Goal: Task Accomplishment & Management: Manage account settings

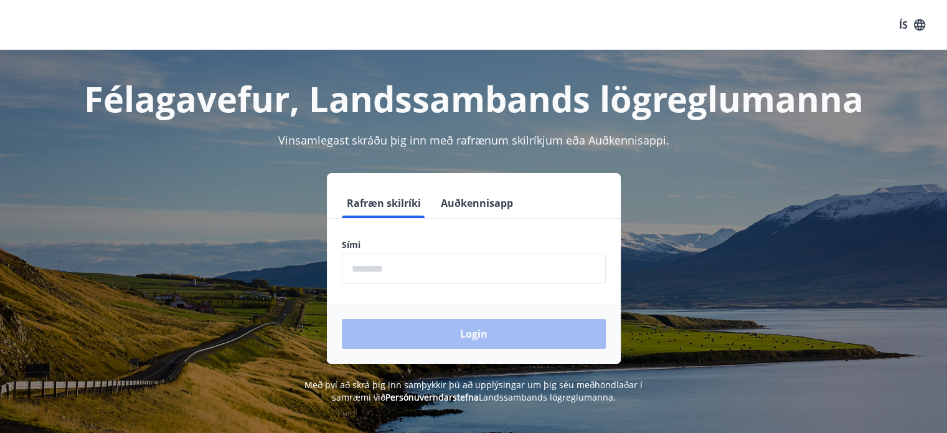
click at [446, 265] on input "phone" at bounding box center [474, 268] width 264 height 31
type input "********"
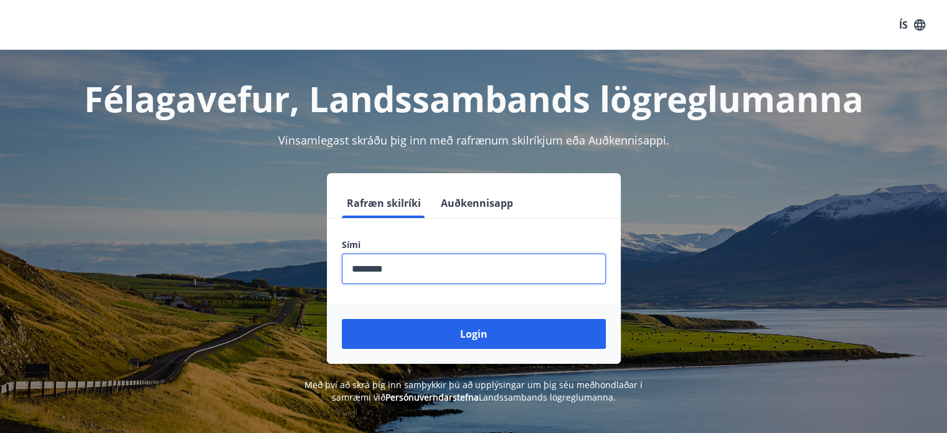
drag, startPoint x: 481, startPoint y: 341, endPoint x: 518, endPoint y: 331, distance: 38.7
click at [481, 341] on button "Login" at bounding box center [474, 334] width 264 height 30
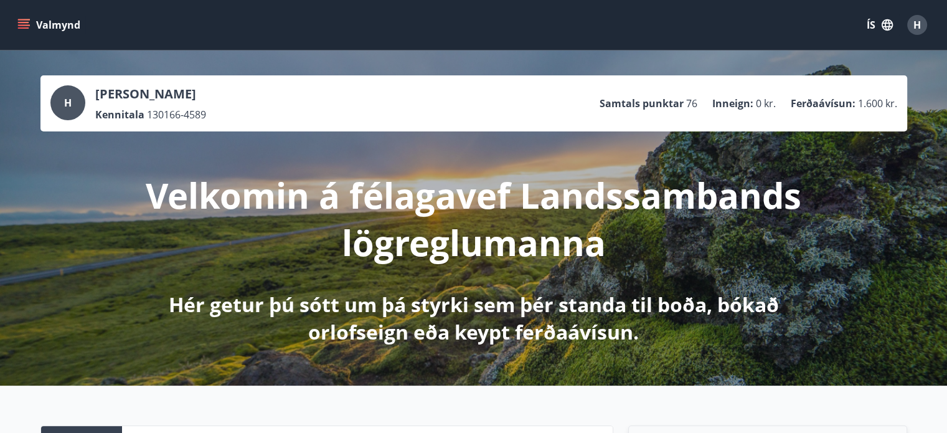
click at [24, 29] on icon "menu" at bounding box center [23, 25] width 12 height 12
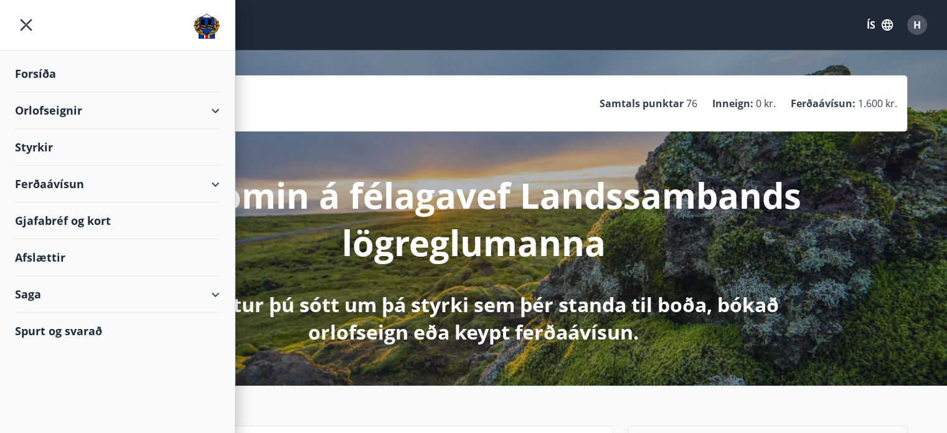
click at [77, 257] on div "Afslættir" at bounding box center [117, 257] width 205 height 37
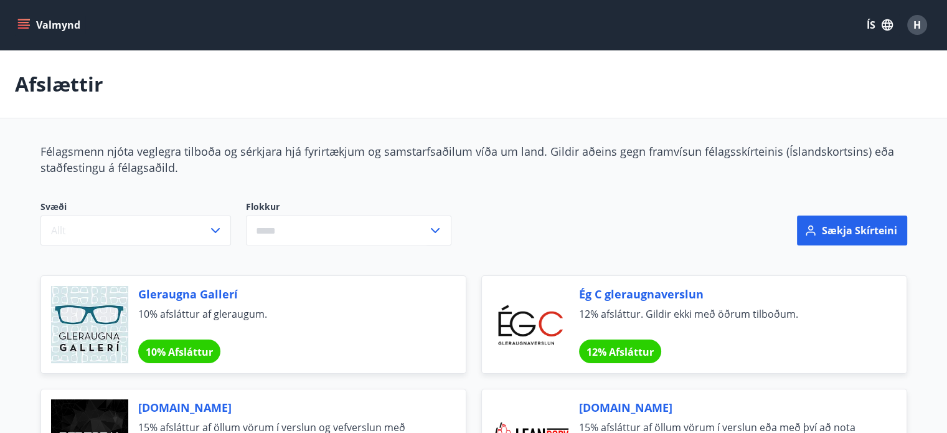
click at [20, 22] on icon "menu" at bounding box center [23, 22] width 11 height 1
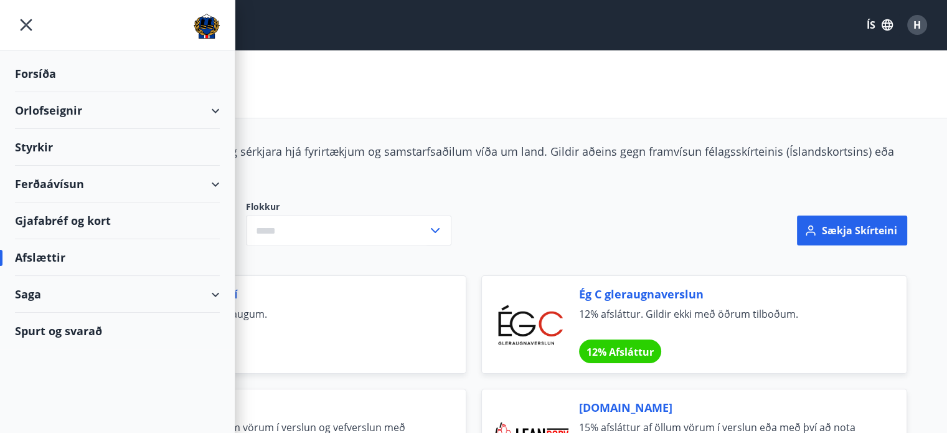
click at [79, 219] on div "Gjafabréf og kort" at bounding box center [117, 220] width 205 height 37
click at [25, 24] on icon "menu" at bounding box center [27, 25] width 12 height 12
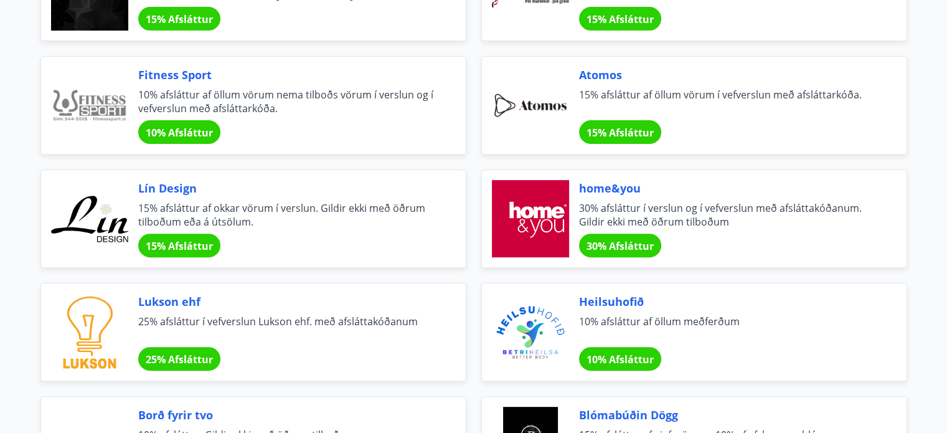
scroll to position [560, 0]
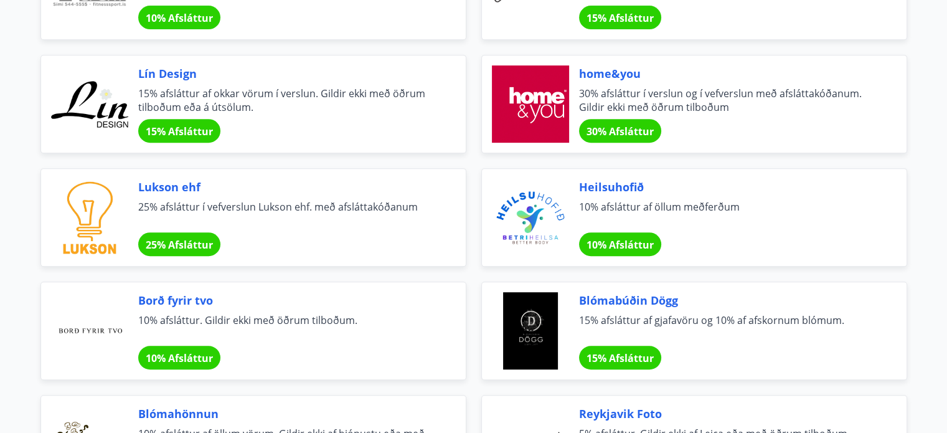
drag, startPoint x: 177, startPoint y: 182, endPoint x: 170, endPoint y: 192, distance: 12.1
click at [170, 192] on span "Lukson ehf" at bounding box center [287, 187] width 298 height 16
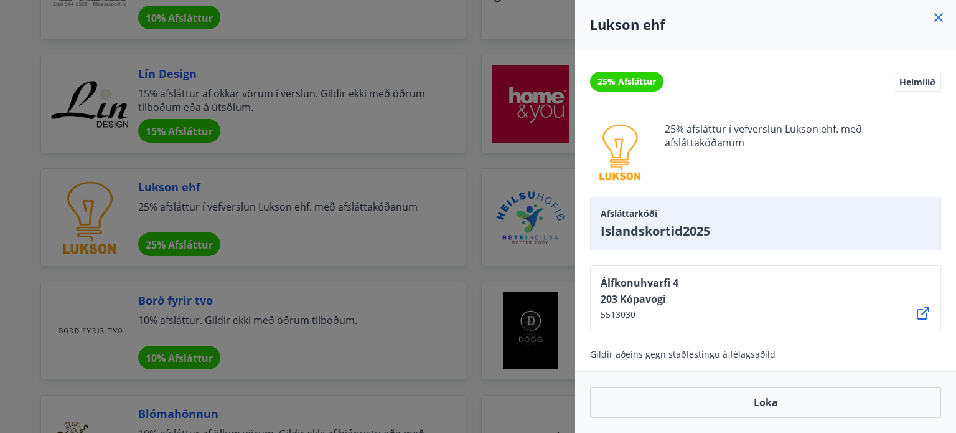
click at [242, 200] on div at bounding box center [478, 216] width 956 height 433
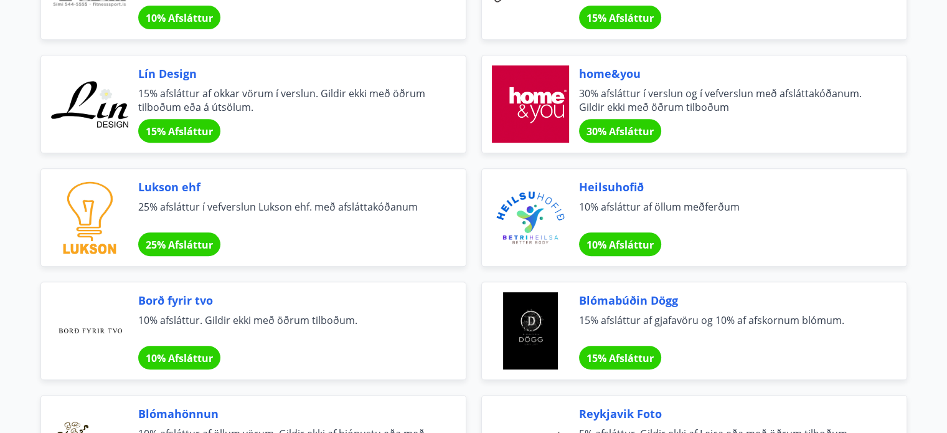
click at [183, 190] on span "Lukson ehf" at bounding box center [287, 187] width 298 height 16
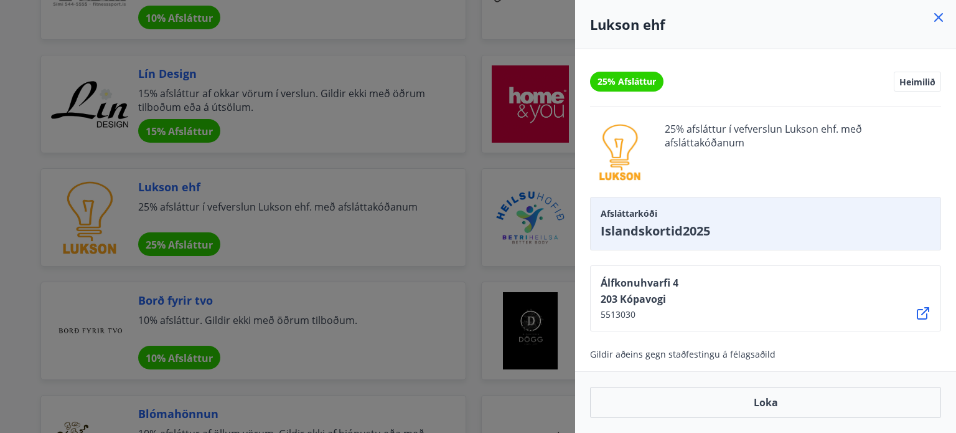
click at [184, 189] on div at bounding box center [478, 216] width 956 height 433
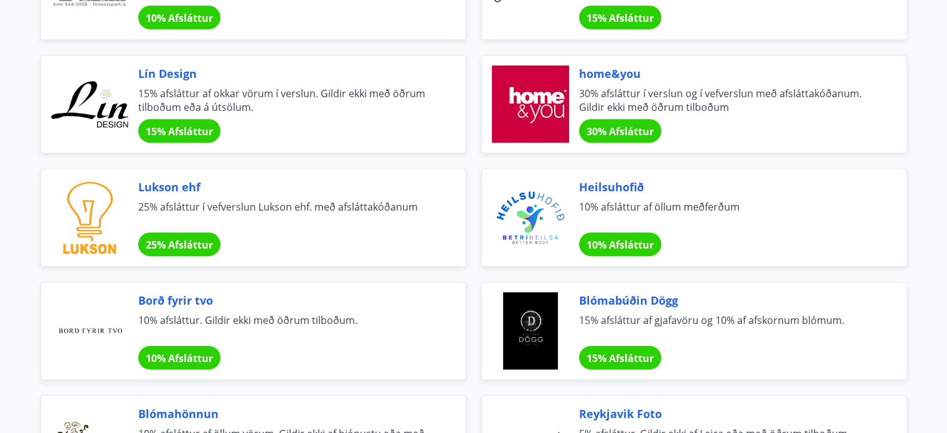
drag, startPoint x: 184, startPoint y: 187, endPoint x: 427, endPoint y: 225, distance: 245.6
click at [427, 225] on span "25% afsláttur í vefverslun Lukson ehf. með afsláttakóðanum" at bounding box center [287, 213] width 298 height 27
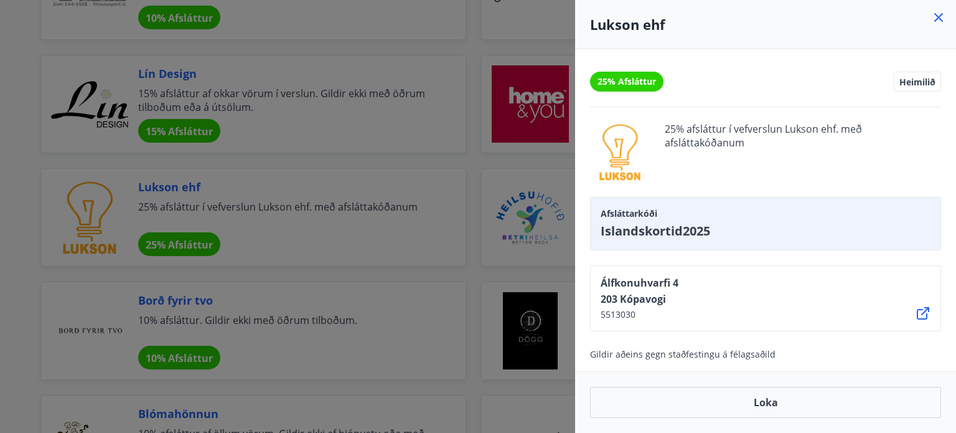
click at [780, 318] on div "Álfkonuhvarfi 4 203 Kópavogi 5513030" at bounding box center [765, 298] width 351 height 66
click at [412, 158] on div at bounding box center [478, 216] width 956 height 433
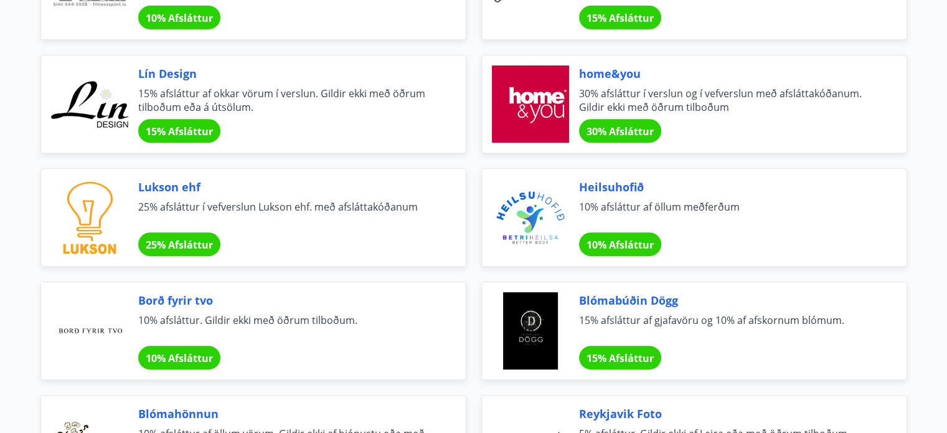
click at [610, 75] on span "home&you" at bounding box center [728, 73] width 298 height 16
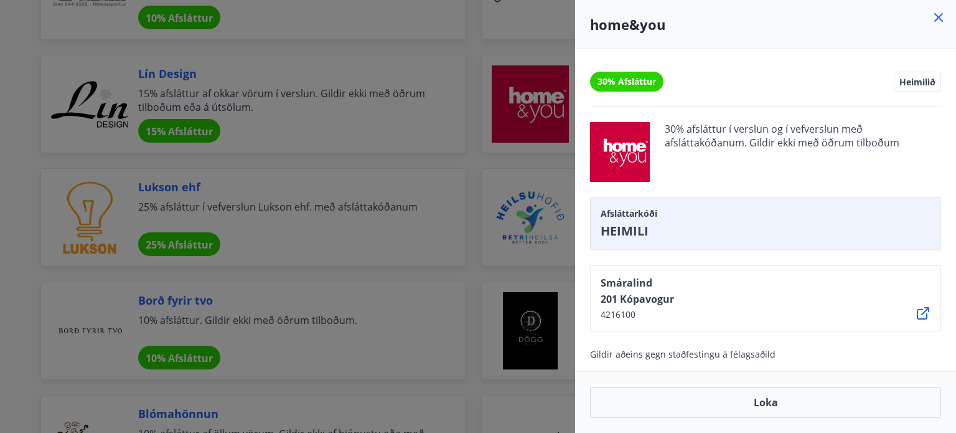
click at [352, 238] on div at bounding box center [478, 216] width 956 height 433
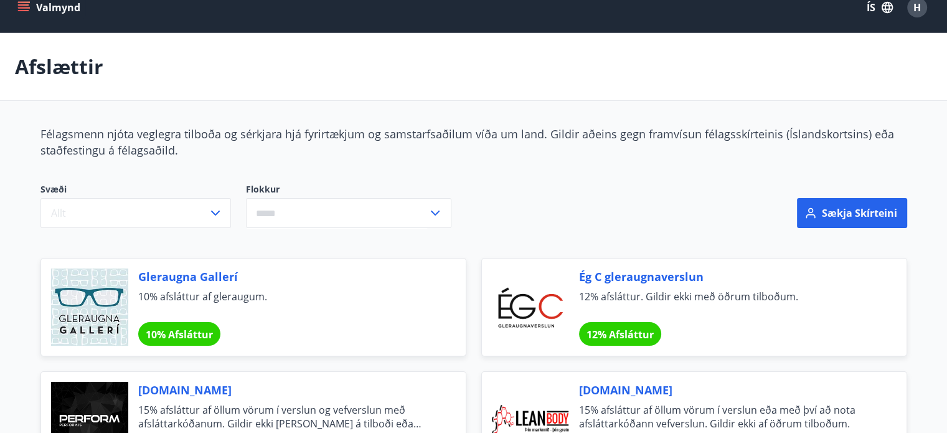
scroll to position [0, 0]
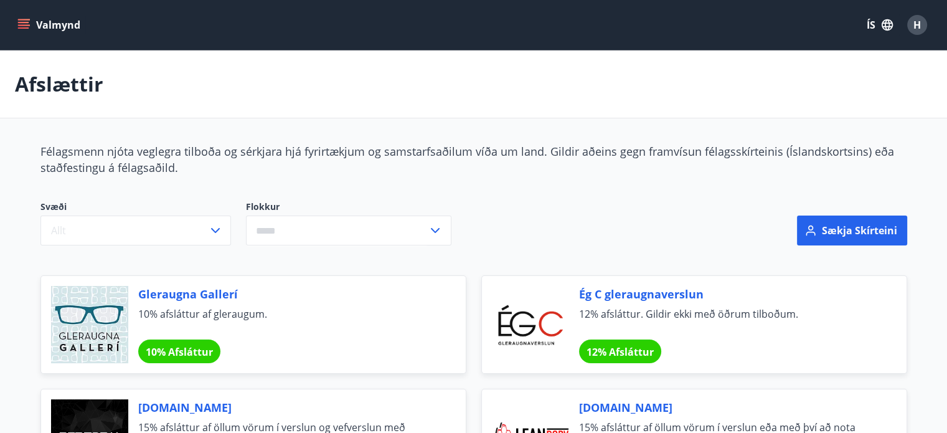
click at [31, 24] on button "Valmynd" at bounding box center [50, 25] width 70 height 22
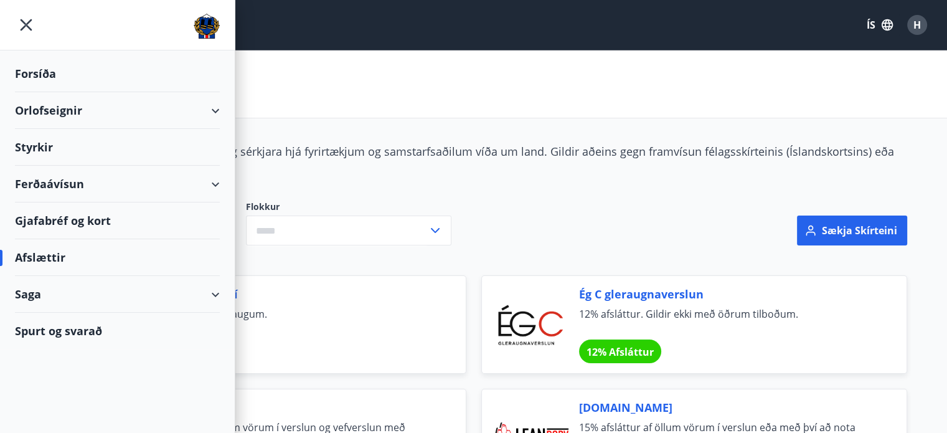
click at [56, 113] on div "Orlofseignir" at bounding box center [117, 110] width 205 height 37
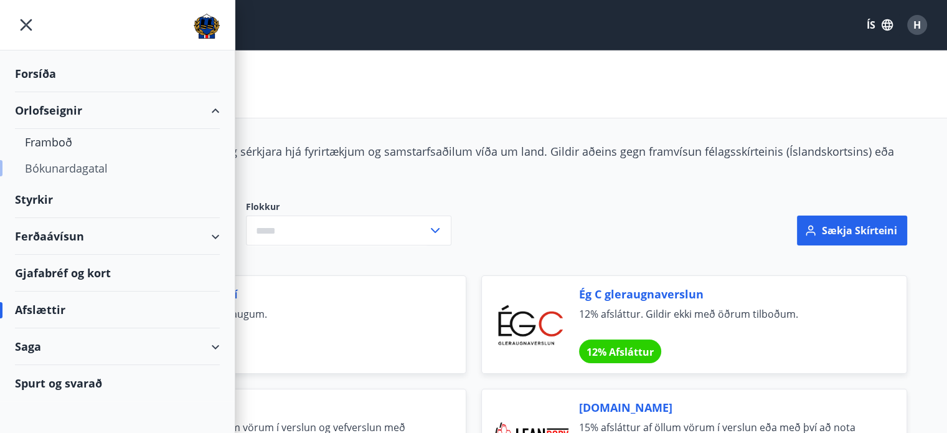
click at [65, 164] on div "Bókunardagatal" at bounding box center [117, 168] width 185 height 26
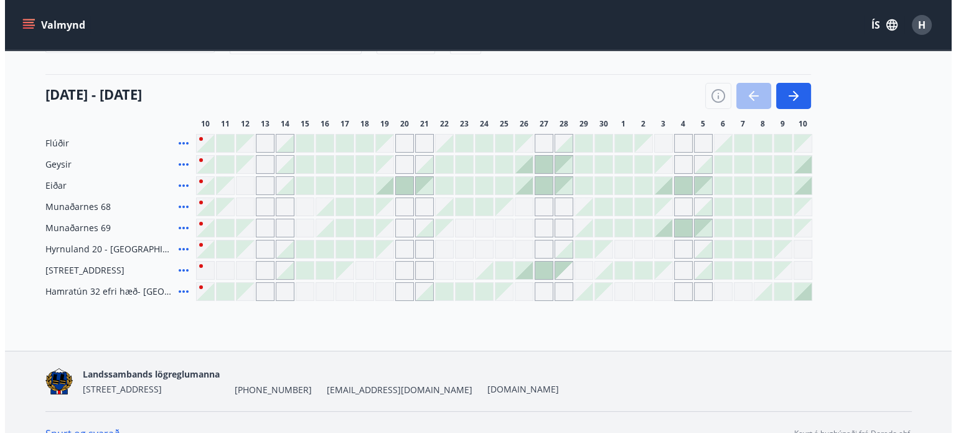
scroll to position [159, 0]
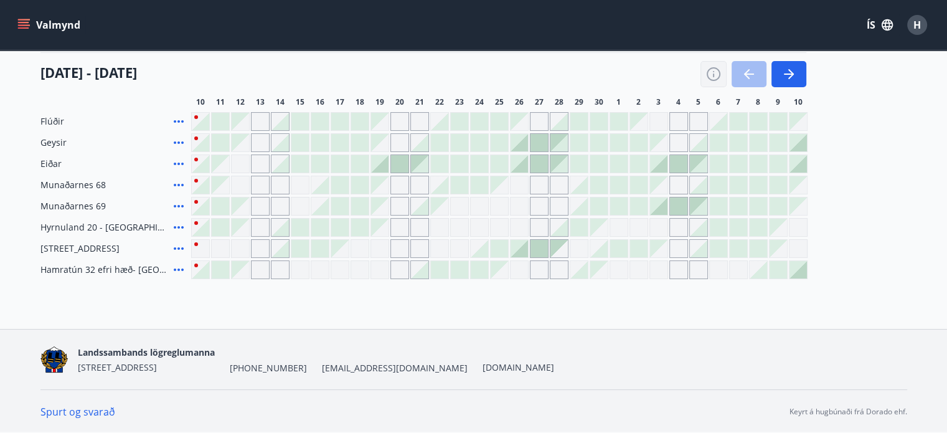
click at [715, 72] on icon "button" at bounding box center [713, 74] width 15 height 15
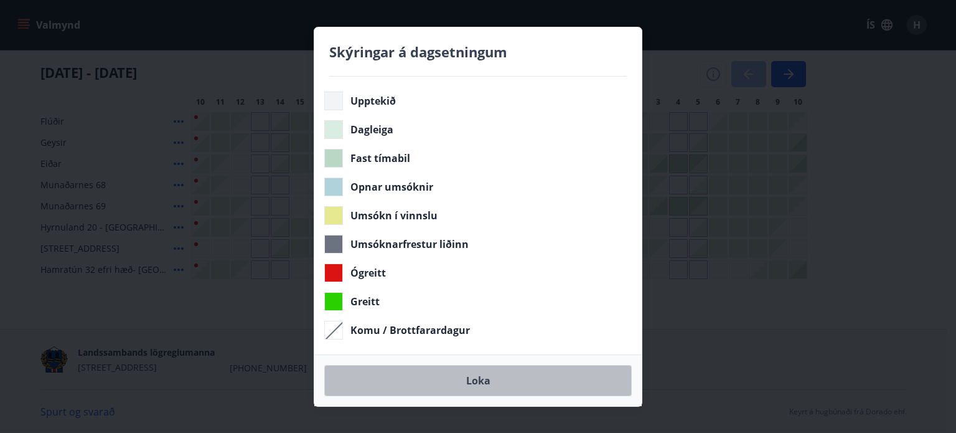
click at [473, 382] on button "Loka" at bounding box center [478, 380] width 308 height 31
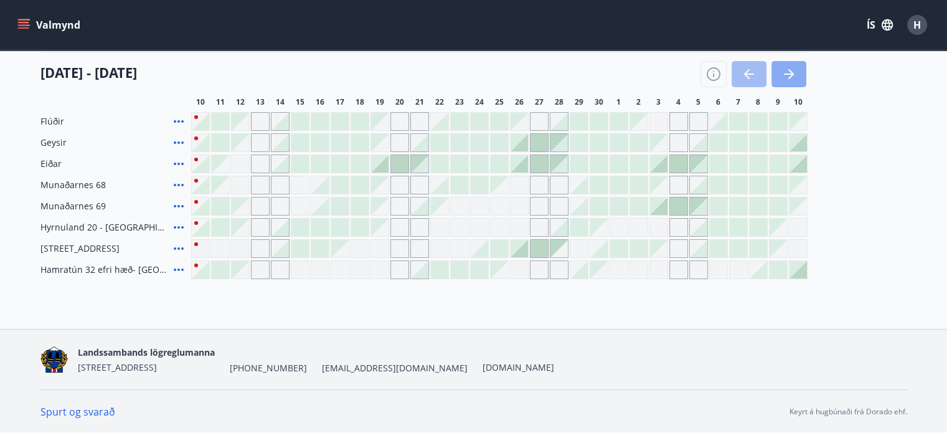
click at [789, 67] on icon "button" at bounding box center [788, 74] width 15 height 15
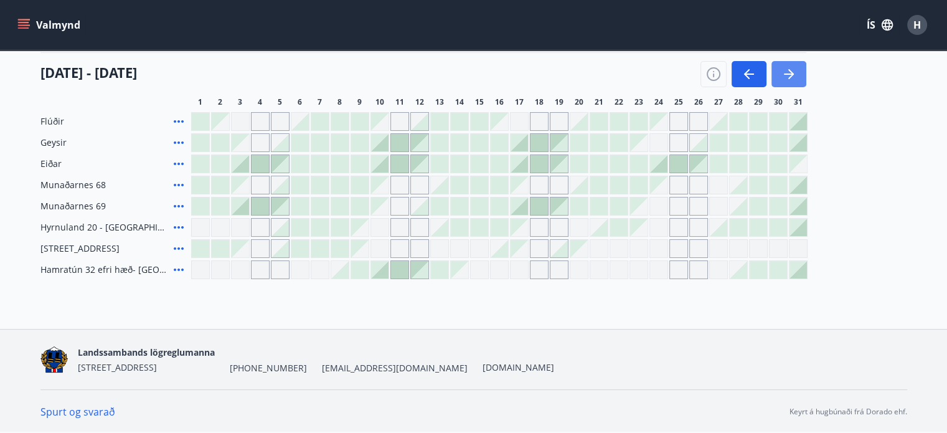
click at [789, 73] on icon "button" at bounding box center [789, 73] width 10 height 1
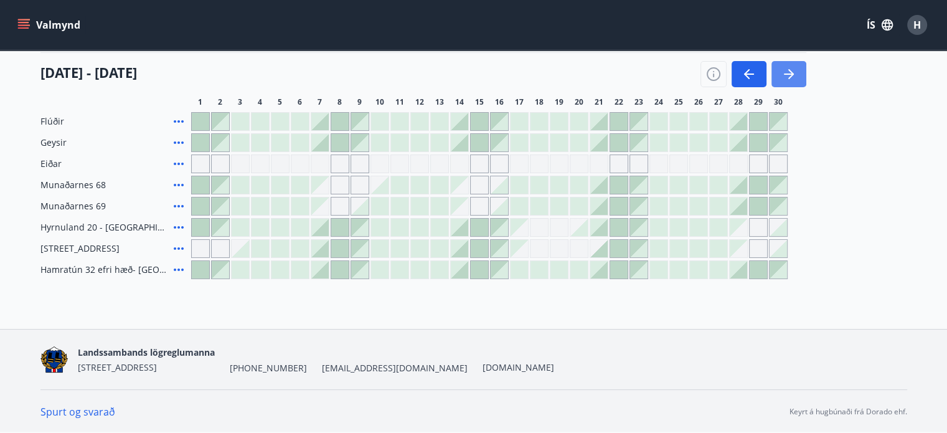
click at [779, 74] on button "button" at bounding box center [788, 74] width 35 height 26
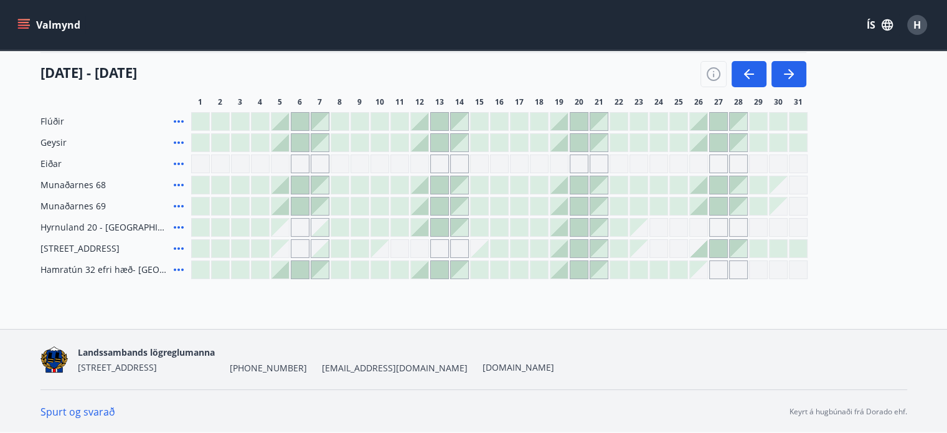
click at [917, 26] on span "H" at bounding box center [916, 25] width 7 height 14
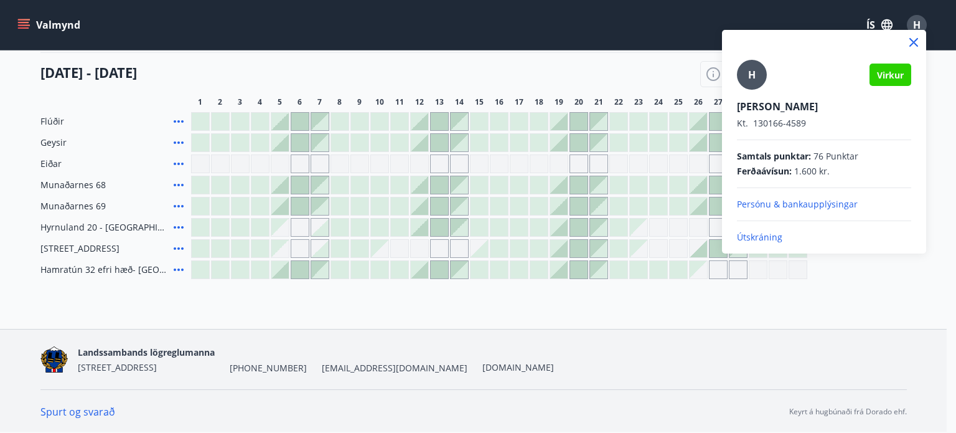
click at [750, 239] on p "Útskráning" at bounding box center [824, 237] width 174 height 12
